Goal: Book appointment/travel/reservation

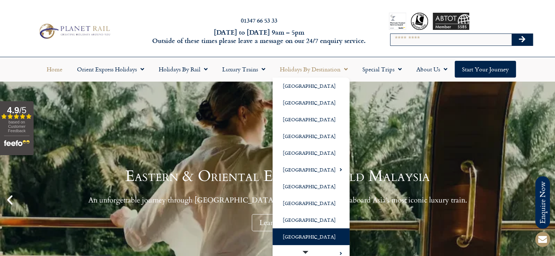
click at [294, 234] on link "[GEOGRAPHIC_DATA]" at bounding box center [311, 237] width 77 height 17
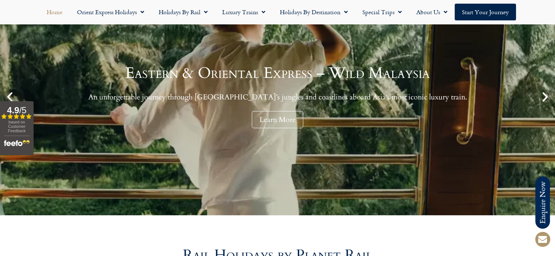
scroll to position [109, 0]
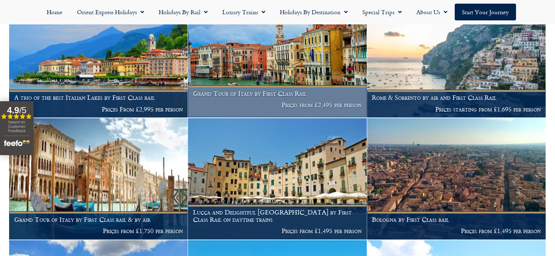
scroll to position [738, 0]
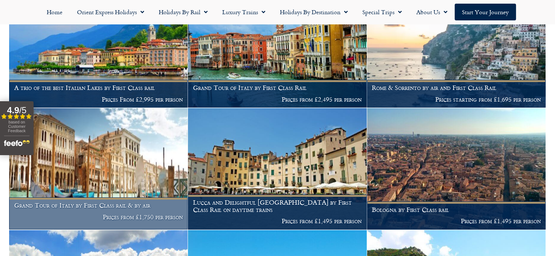
click at [109, 205] on h1 "Grand Tour of Italy by First Class rail & by air" at bounding box center [98, 205] width 169 height 7
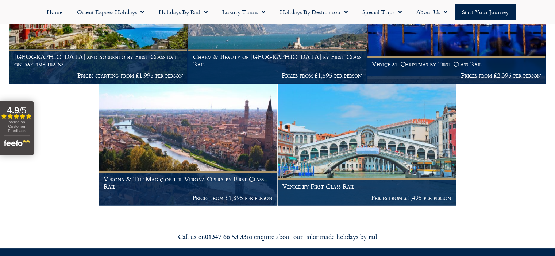
scroll to position [1249, 0]
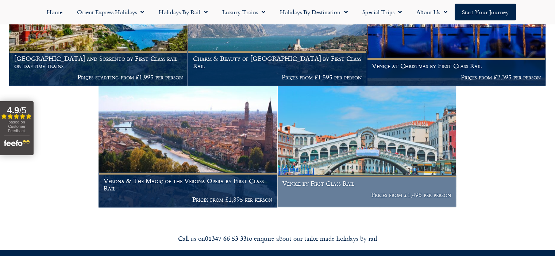
click at [317, 188] on h1 "Venice by First Class Rail" at bounding box center [366, 183] width 169 height 7
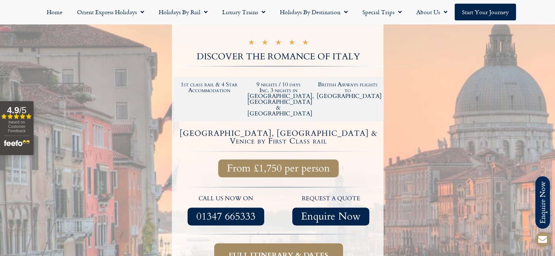
scroll to position [219, 0]
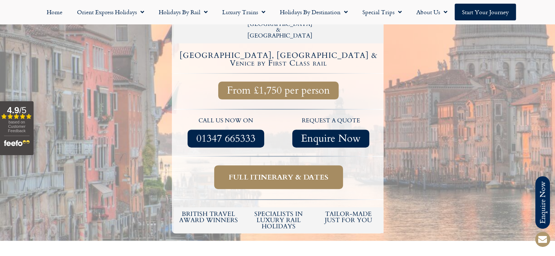
click at [254, 173] on span "Full itinerary & dates" at bounding box center [279, 177] width 100 height 9
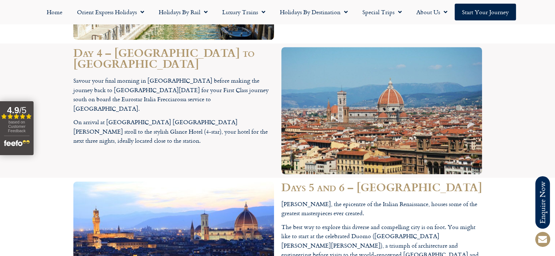
scroll to position [914, 0]
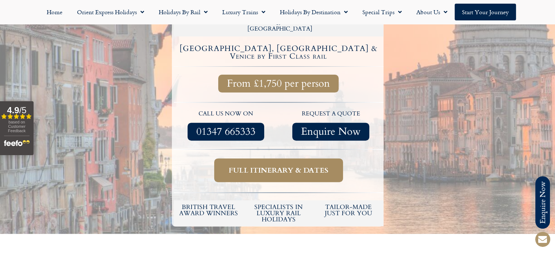
scroll to position [219, 0]
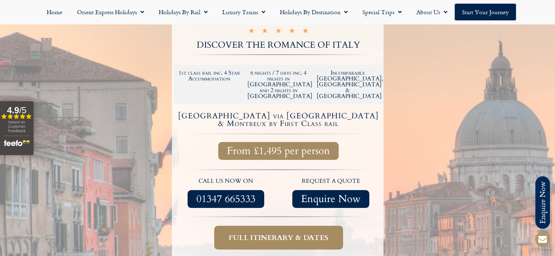
scroll to position [146, 0]
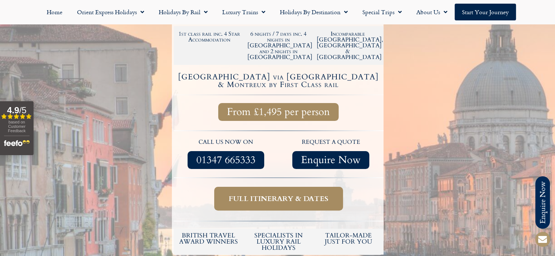
click at [261, 194] on span "Full itinerary & dates" at bounding box center [279, 198] width 100 height 9
click at [278, 194] on span "Full itinerary & dates" at bounding box center [279, 198] width 100 height 9
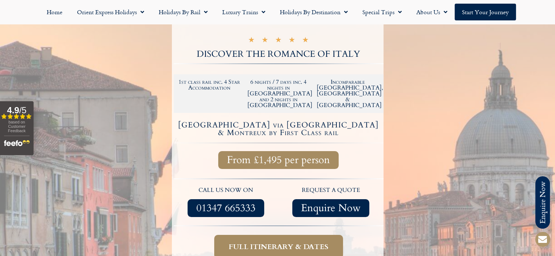
scroll to position [73, 0]
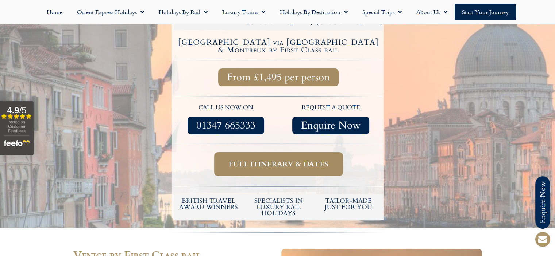
scroll to position [182, 0]
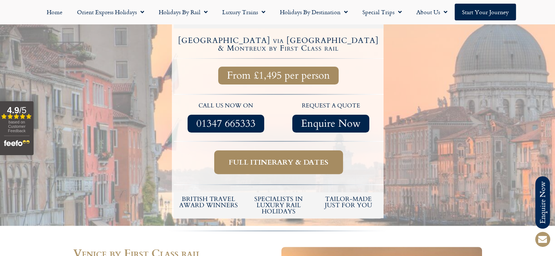
click at [277, 158] on span "Full itinerary & dates" at bounding box center [279, 162] width 100 height 9
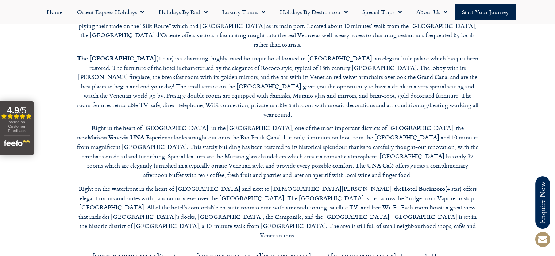
scroll to position [2007, 0]
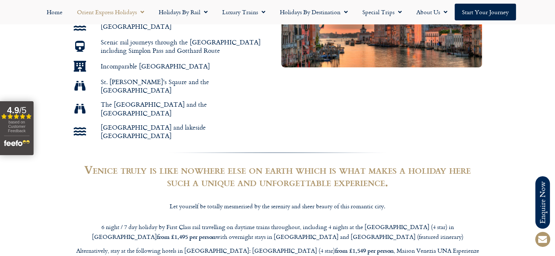
scroll to position [146, 0]
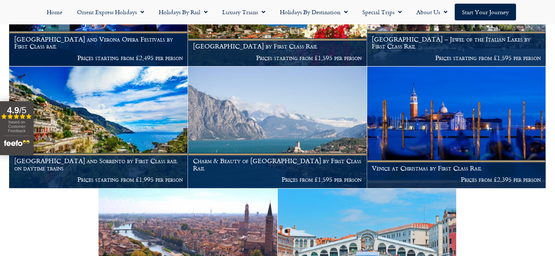
scroll to position [1027, 0]
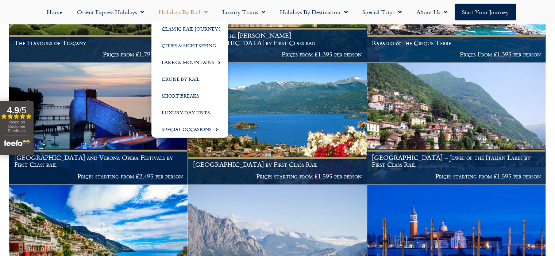
click at [177, 14] on link "Holidays by Rail" at bounding box center [182, 12] width 63 height 17
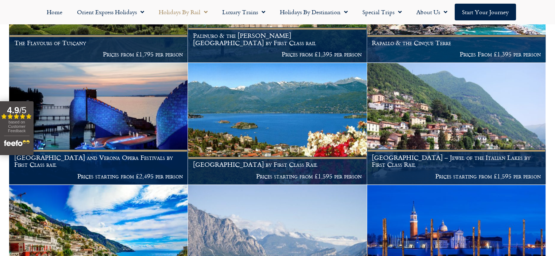
click at [177, 14] on link "Holidays by Rail" at bounding box center [182, 12] width 63 height 17
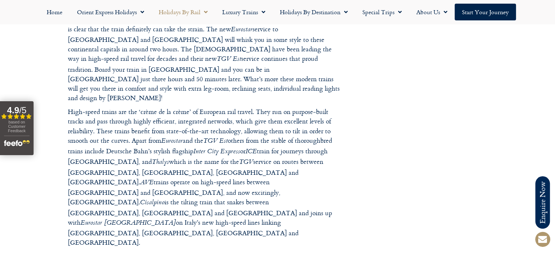
scroll to position [401, 0]
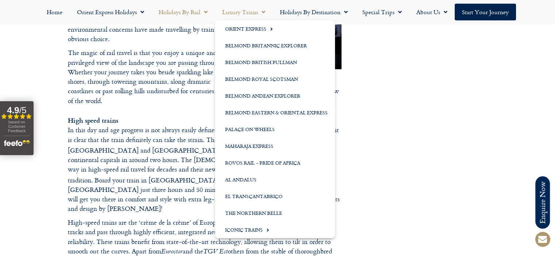
click at [246, 13] on link "Luxury Trains" at bounding box center [244, 12] width 58 height 17
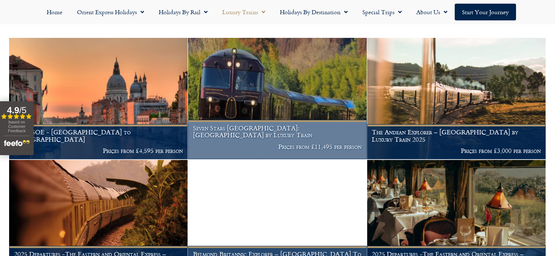
scroll to position [146, 0]
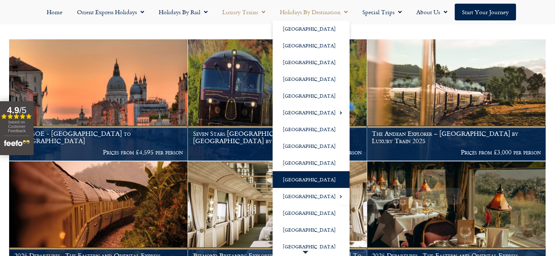
click at [292, 183] on link "[GEOGRAPHIC_DATA]" at bounding box center [311, 179] width 77 height 17
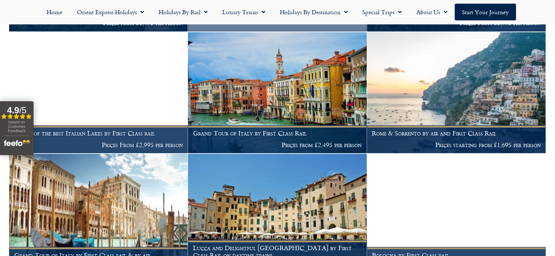
scroll to position [693, 0]
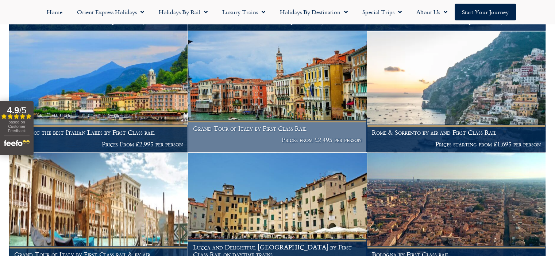
click at [243, 125] on h1 "Grand Tour of Italy by First Class Rail" at bounding box center [277, 128] width 169 height 7
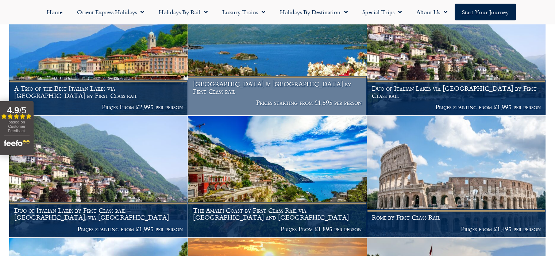
scroll to position [365, 0]
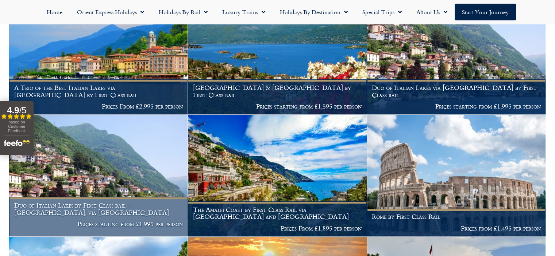
click at [141, 176] on img at bounding box center [98, 175] width 178 height 121
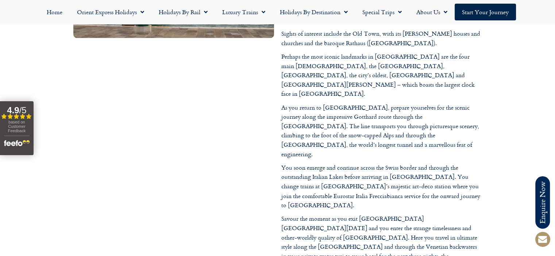
scroll to position [1131, 0]
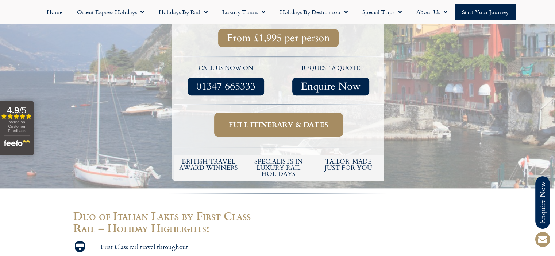
scroll to position [328, 0]
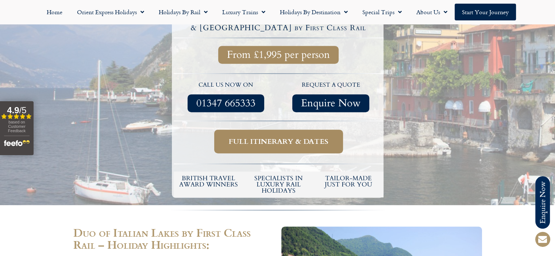
click at [274, 137] on span "Full itinerary & dates" at bounding box center [279, 141] width 100 height 9
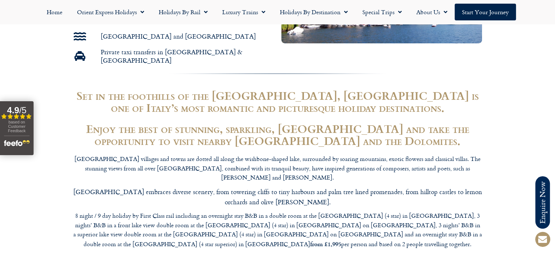
scroll to position [657, 0]
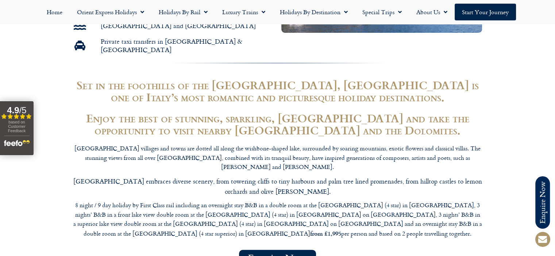
click at [37, 76] on section "Set in the foothills of the Italian Alps, Lake Como is one of Italy’s most roma…" at bounding box center [277, 108] width 555 height 65
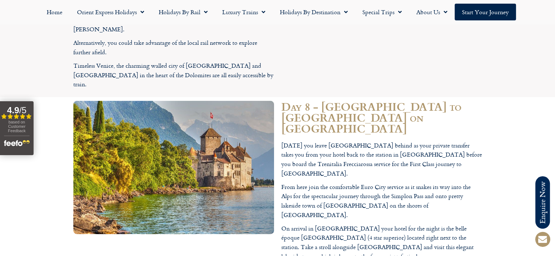
scroll to position [2224, 0]
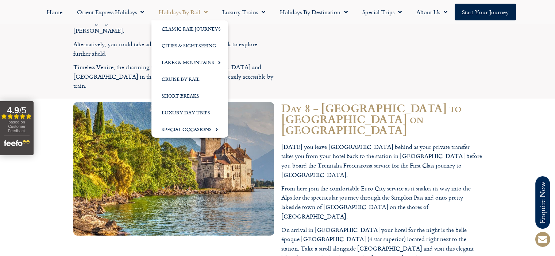
click at [195, 12] on link "Holidays by Rail" at bounding box center [182, 12] width 63 height 17
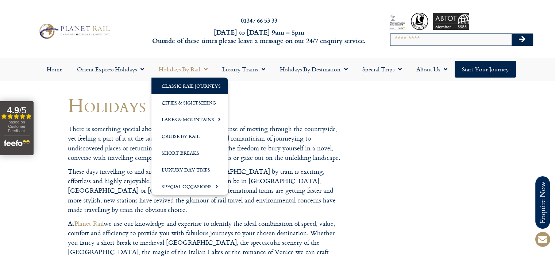
click at [190, 88] on link "Classic Rail Journeys" at bounding box center [189, 86] width 77 height 17
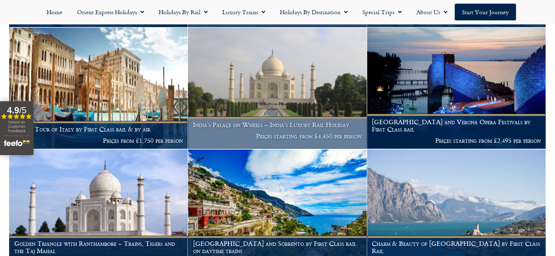
scroll to position [548, 0]
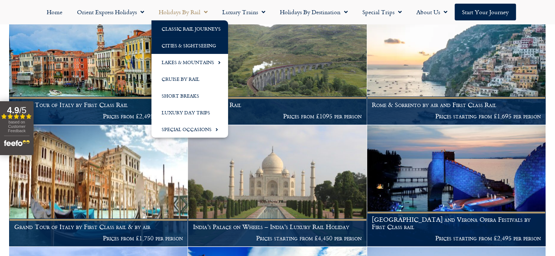
click at [190, 42] on link "Cities & Sightseeing" at bounding box center [189, 45] width 77 height 17
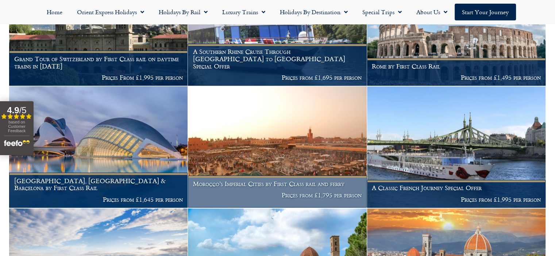
scroll to position [769, 0]
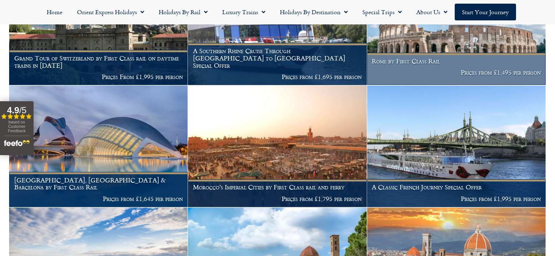
click at [388, 58] on h1 "Rome by First Class Rail" at bounding box center [456, 61] width 169 height 7
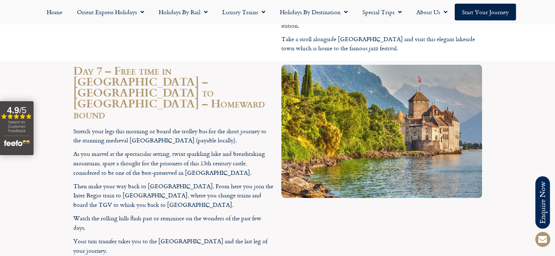
scroll to position [1569, 0]
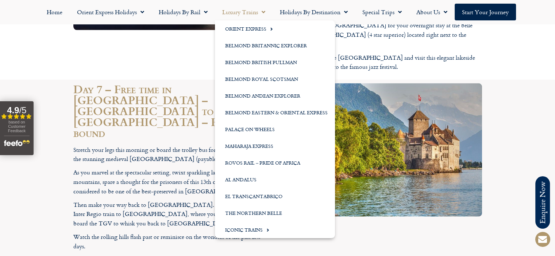
click at [236, 12] on link "Luxury Trains" at bounding box center [244, 12] width 58 height 17
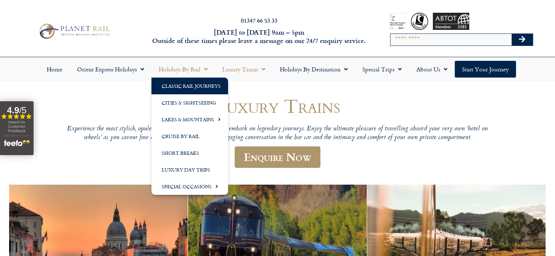
click at [184, 88] on link "Classic Rail Journeys" at bounding box center [189, 86] width 77 height 17
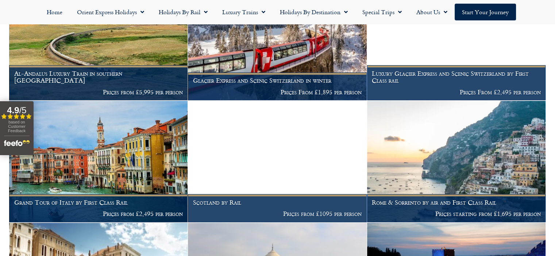
scroll to position [455, 0]
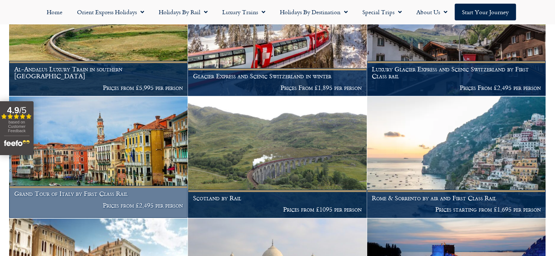
click at [102, 197] on h1 "Grand Tour of Italy by First Class Rail" at bounding box center [98, 193] width 169 height 7
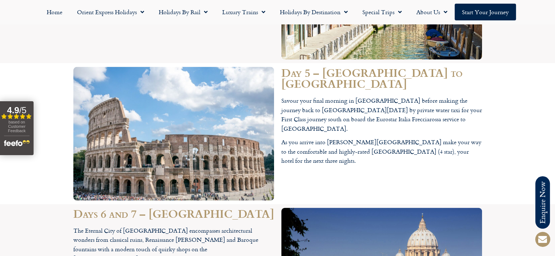
scroll to position [1605, 0]
